Goal: Task Accomplishment & Management: Manage account settings

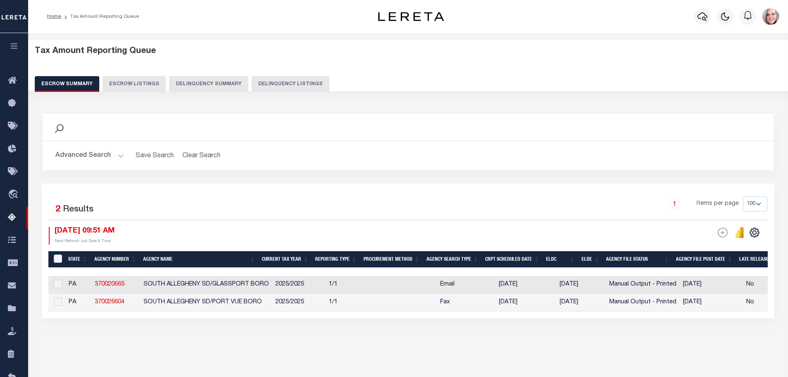
select select "100"
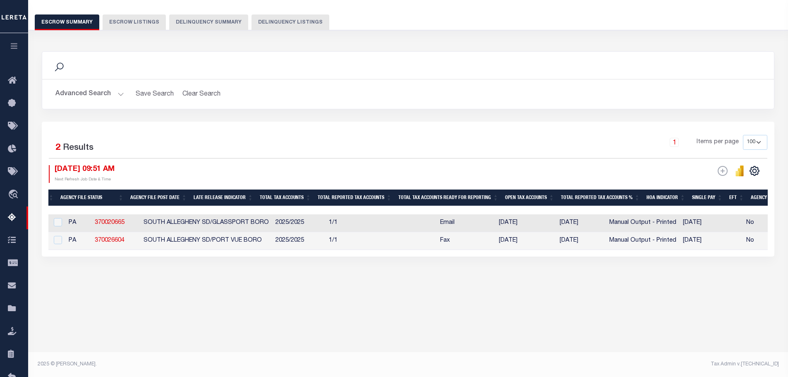
scroll to position [0, 546]
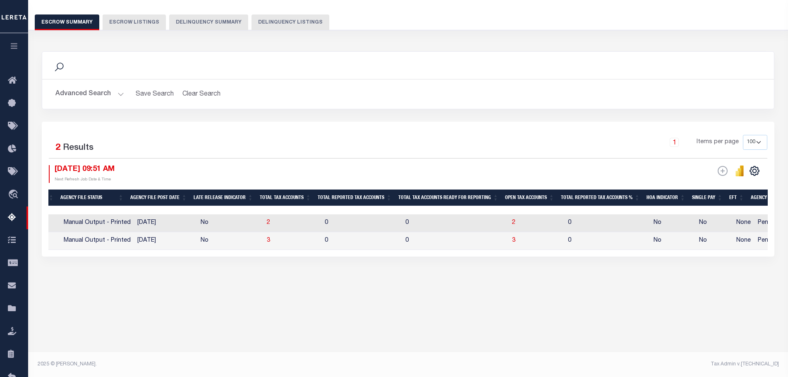
click at [14, 45] on icon "button" at bounding box center [15, 45] width 10 height 7
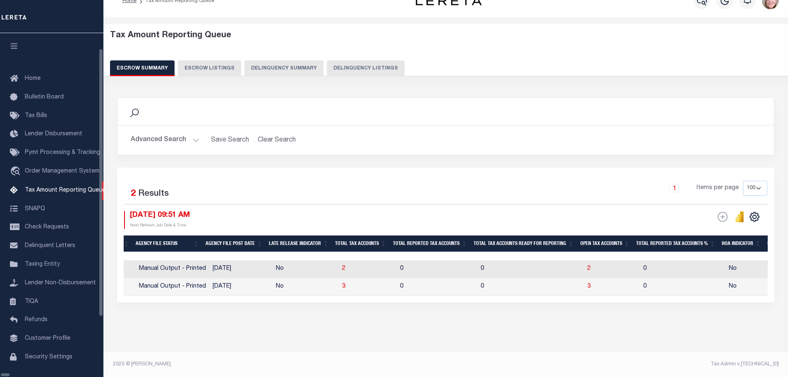
scroll to position [22, 0]
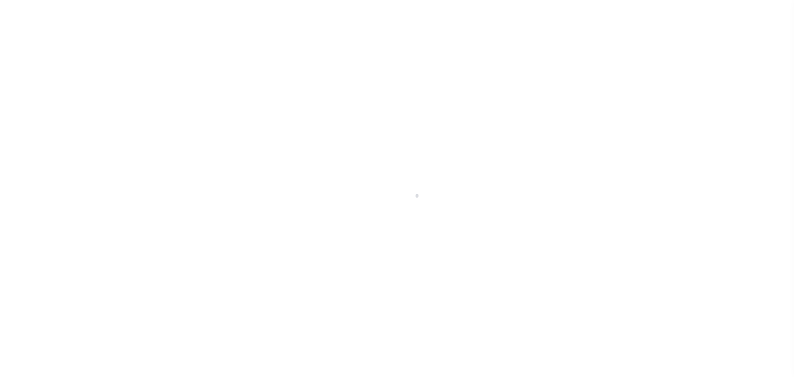
select select "100"
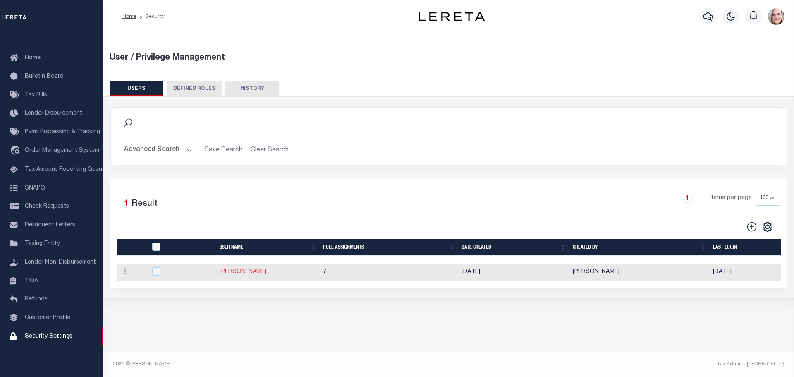
click at [250, 271] on link "[PERSON_NAME]" at bounding box center [243, 272] width 47 height 6
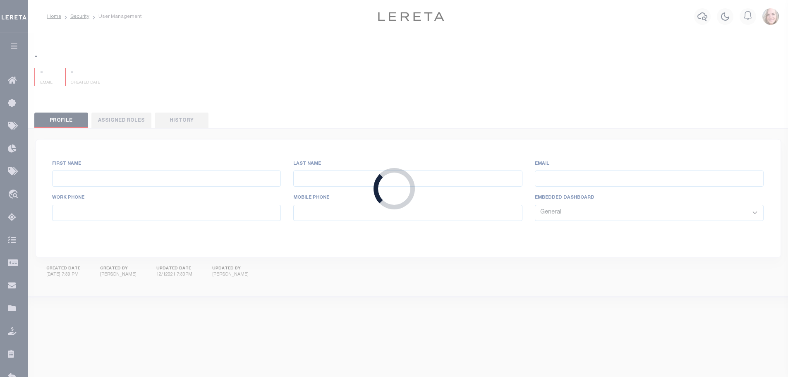
type input "Shaik"
type input "Basha"
type input "[EMAIL_ADDRESS][DOMAIN_NAME]"
select select "LOC"
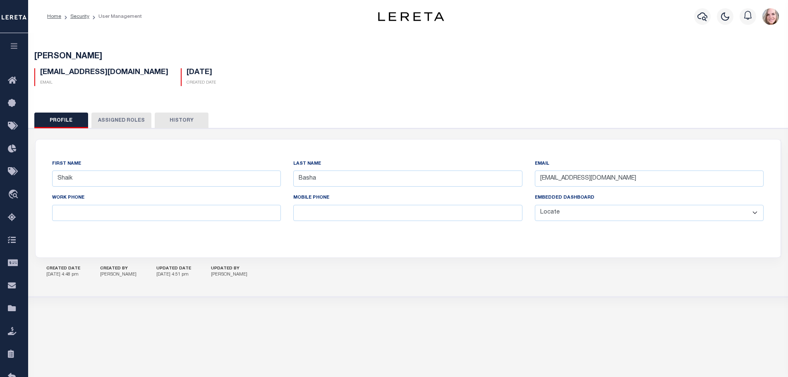
click at [124, 117] on button "Assigned Roles" at bounding box center [121, 120] width 60 height 16
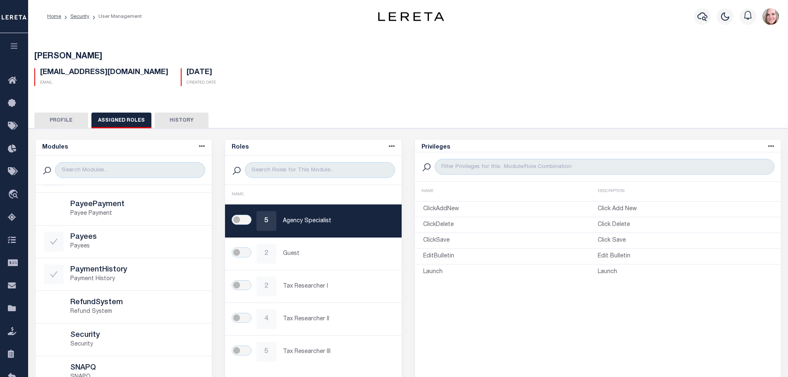
scroll to position [331, 0]
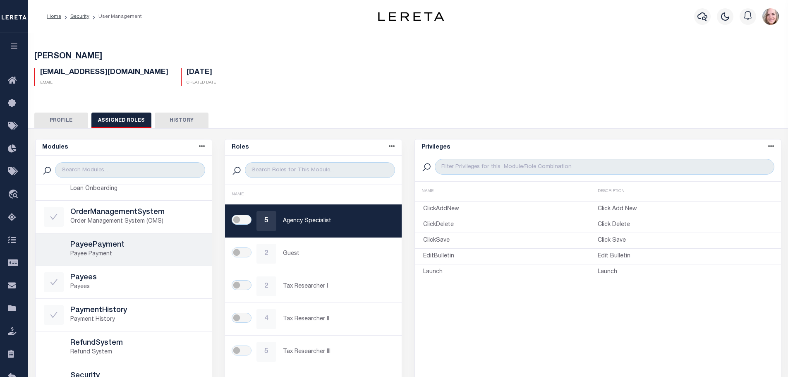
click at [124, 253] on p "Payee Payment" at bounding box center [137, 254] width 134 height 9
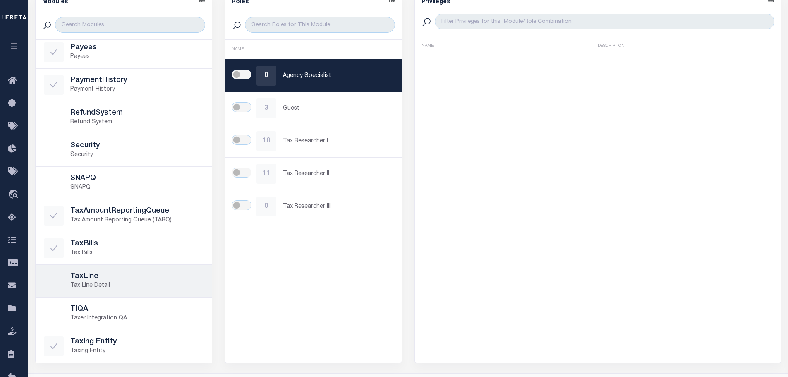
scroll to position [126, 0]
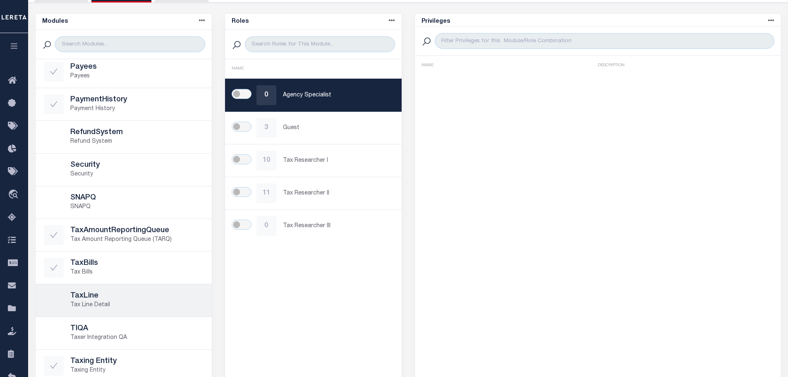
click at [158, 296] on h5 "TaxLine" at bounding box center [137, 296] width 134 height 9
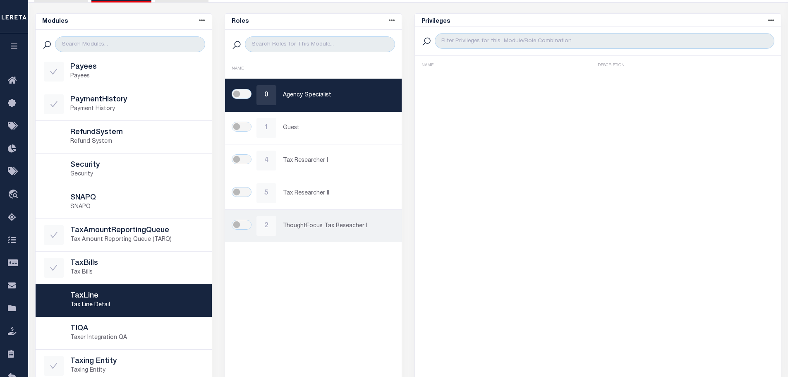
click at [323, 232] on div "2 ThoughtFocus Tax Reseacher I" at bounding box center [313, 226] width 160 height 20
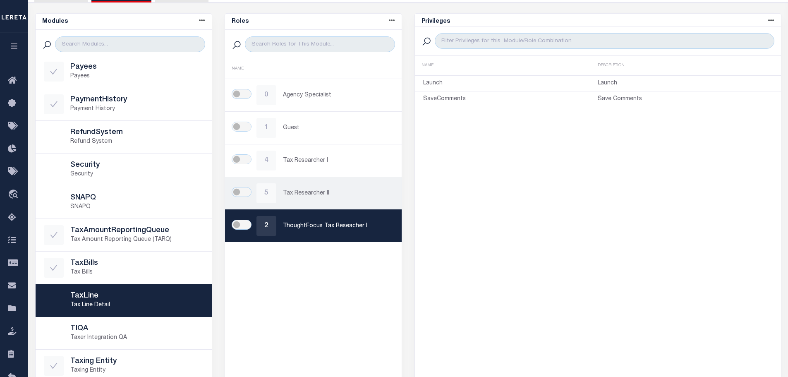
click at [341, 199] on div "5 Tax Researcher II" at bounding box center [313, 193] width 160 height 20
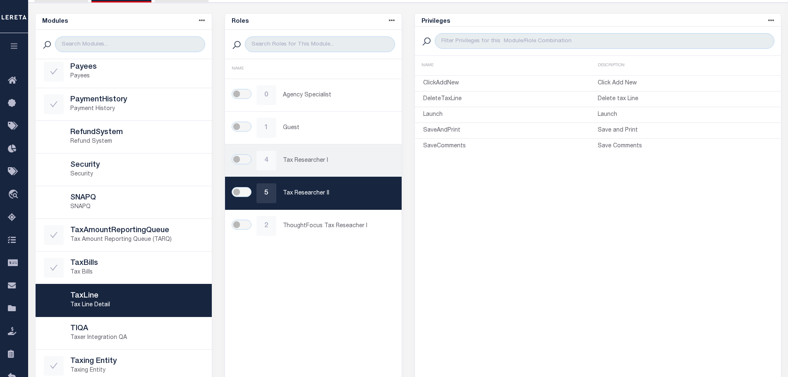
click at [322, 164] on p "Tax Researcher I" at bounding box center [338, 160] width 110 height 9
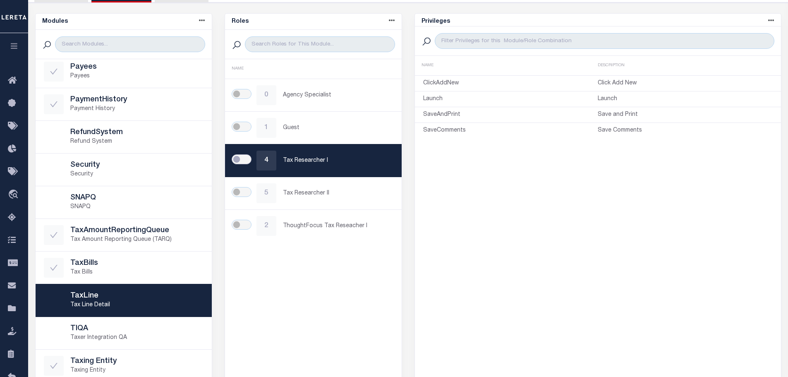
click at [242, 158] on input "checkbox" at bounding box center [242, 159] width 20 height 10
checkbox input "true"
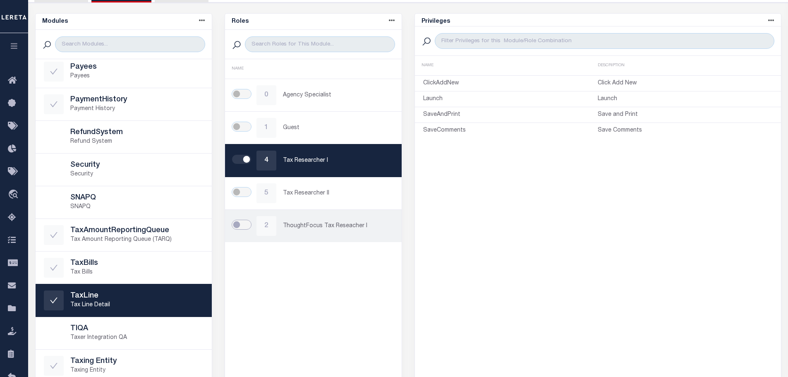
click at [246, 227] on input "checkbox" at bounding box center [242, 225] width 20 height 10
checkbox input "true"
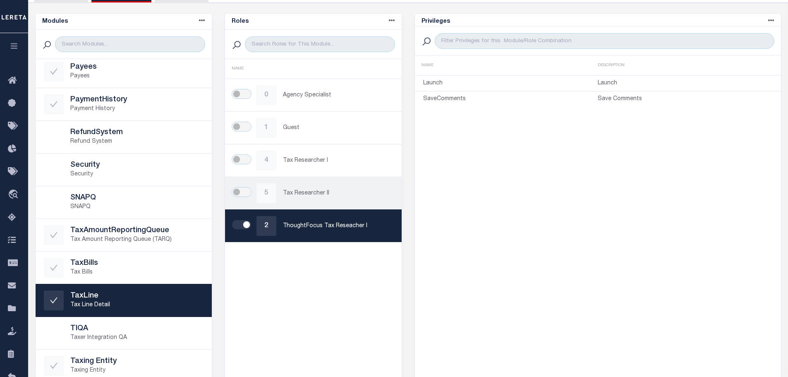
click at [276, 191] on div "5 Tax Researcher II" at bounding box center [313, 193] width 160 height 20
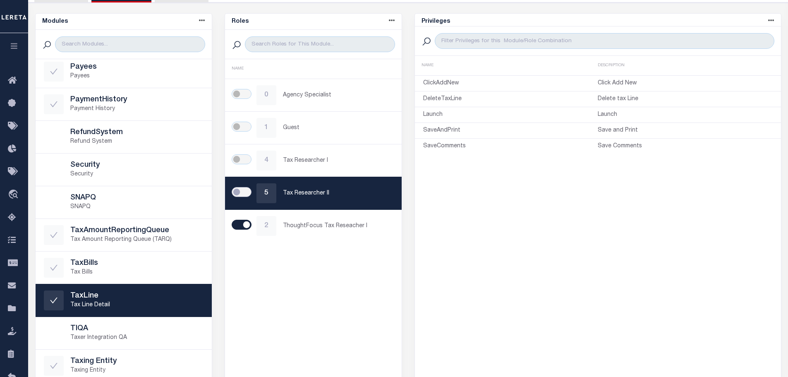
click at [246, 194] on input "checkbox" at bounding box center [242, 192] width 20 height 10
checkbox input "true"
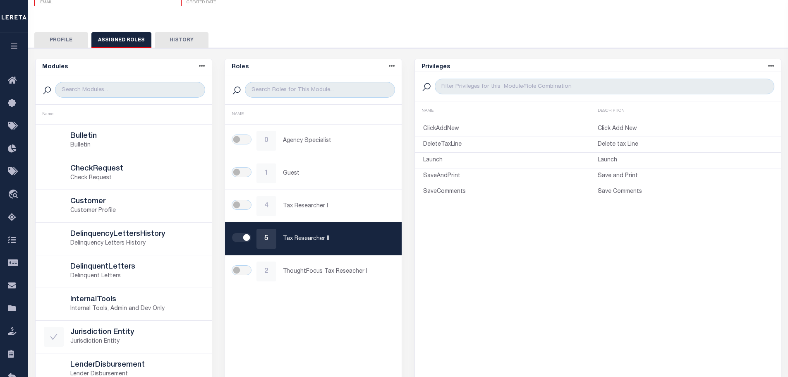
scroll to position [83, 0]
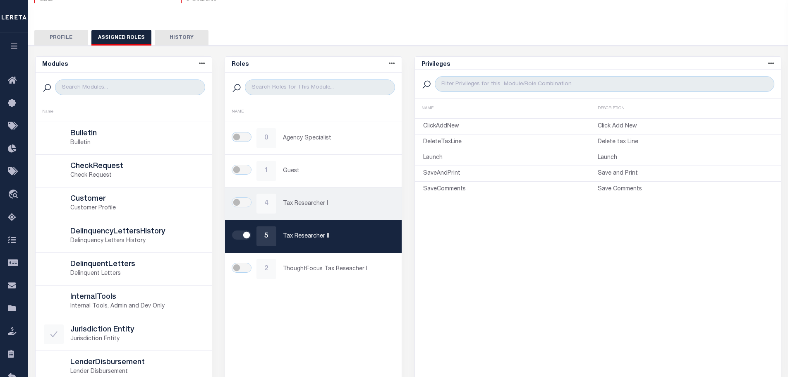
click at [277, 203] on div "4 Tax Researcher I" at bounding box center [313, 204] width 160 height 20
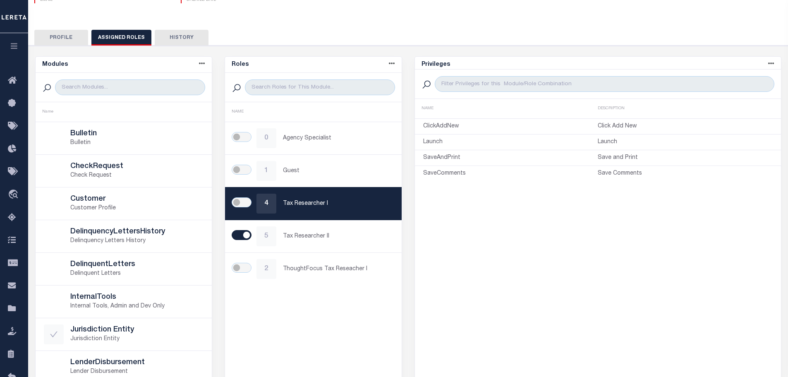
click at [251, 199] on div at bounding box center [244, 203] width 23 height 12
click at [245, 201] on input "checkbox" at bounding box center [242, 202] width 20 height 10
checkbox input "true"
